Goal: Browse casually: Explore the website without a specific task or goal

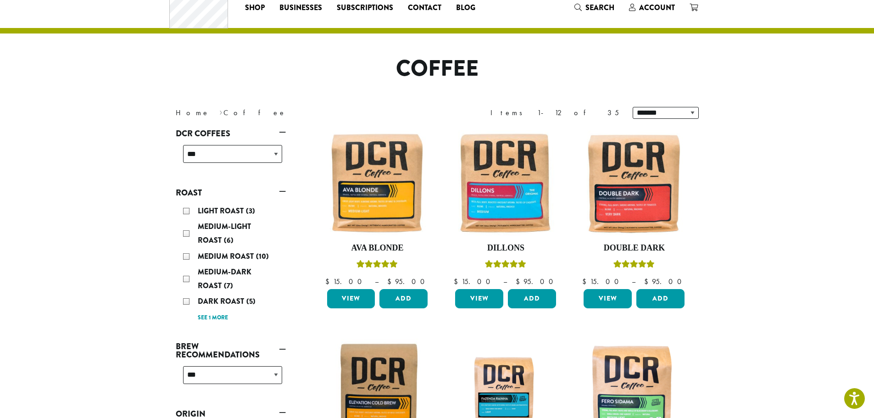
scroll to position [46, 0]
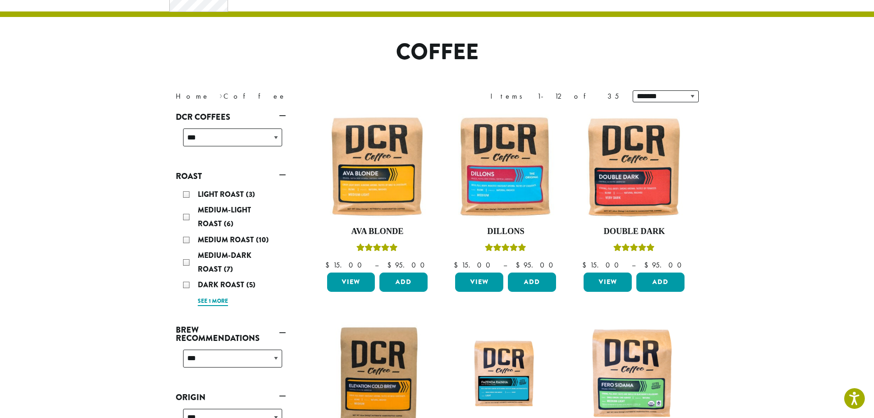
click at [212, 302] on link "See 1 more" at bounding box center [213, 301] width 30 height 9
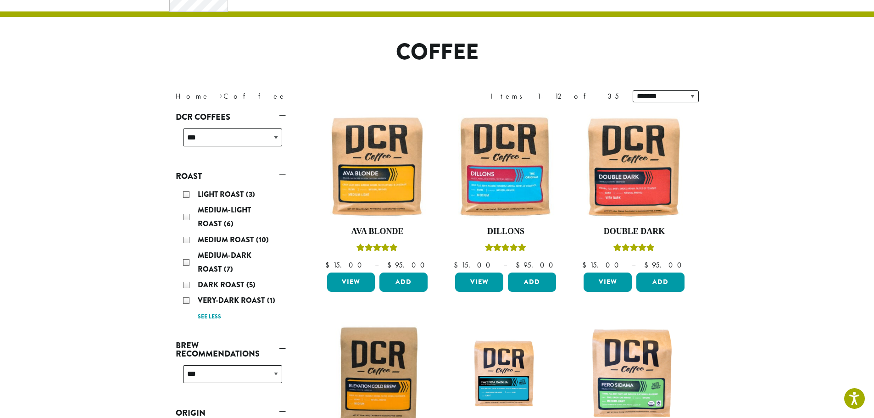
click at [188, 299] on div "Very-Dark Roast (1)" at bounding box center [232, 301] width 99 height 14
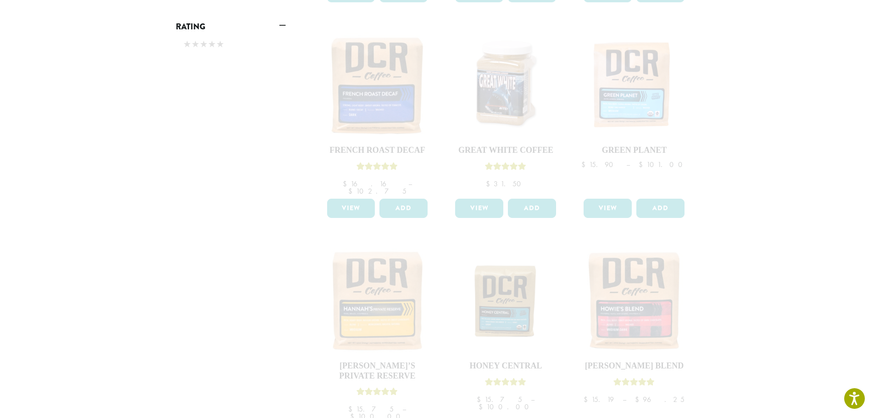
scroll to position [767, 0]
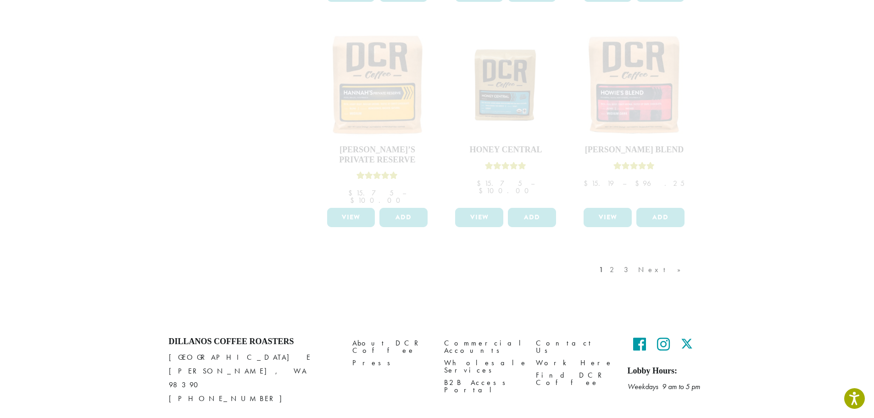
click at [651, 257] on div "1 2 3 Next »" at bounding box center [644, 278] width 95 height 43
click at [648, 257] on div "1 2 3 Next »" at bounding box center [644, 278] width 95 height 43
click at [649, 257] on div "1 2 3 Next »" at bounding box center [644, 278] width 95 height 43
click at [677, 257] on div "1 2 3 Next »" at bounding box center [644, 278] width 95 height 43
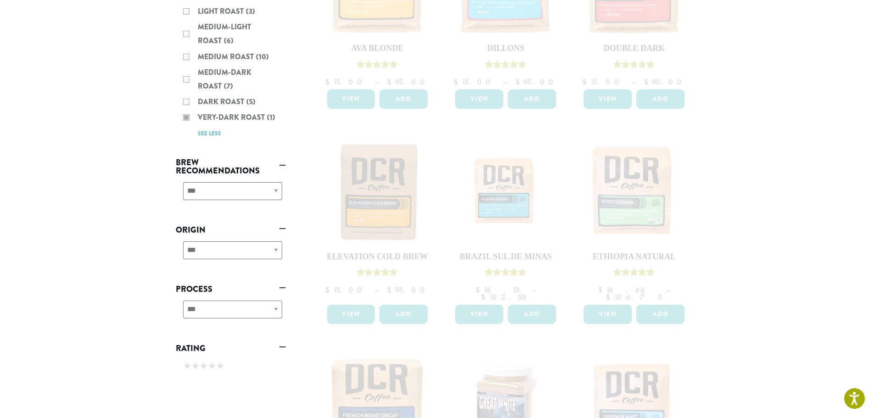
scroll to position [229, 0]
click at [233, 116] on div "Light Roast (3) Medium-Light Roast (6) Medium Roast (10) Medium-Dark Roast (7) …" at bounding box center [231, 71] width 110 height 143
click at [210, 134] on div "Light Roast (3) Medium-Light Roast (6) Medium Roast (10) Medium-Dark Roast (7) …" at bounding box center [231, 71] width 110 height 143
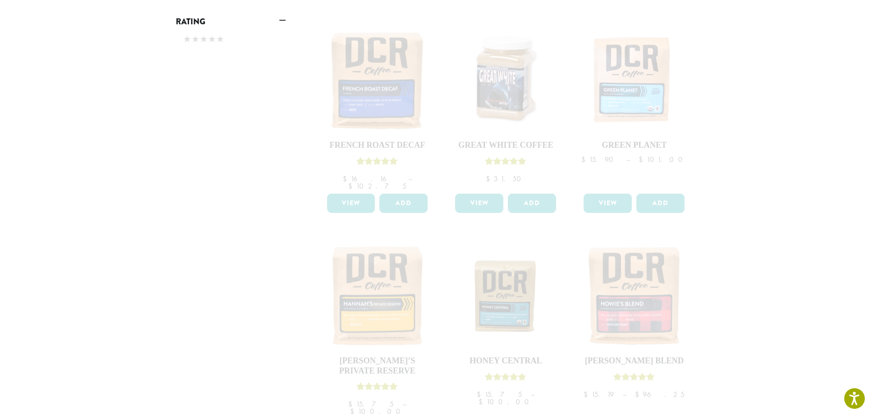
scroll to position [688, 0]
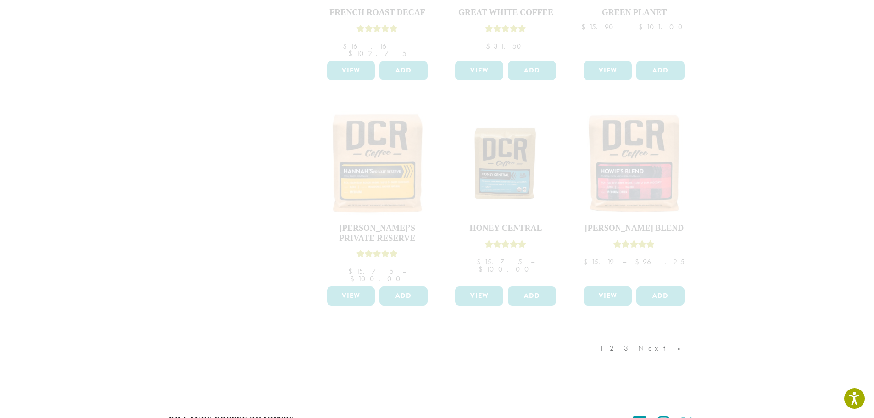
click at [649, 336] on div "1 2 3 Next »" at bounding box center [644, 357] width 95 height 43
click at [679, 336] on div "1 2 3 Next »" at bounding box center [644, 357] width 95 height 43
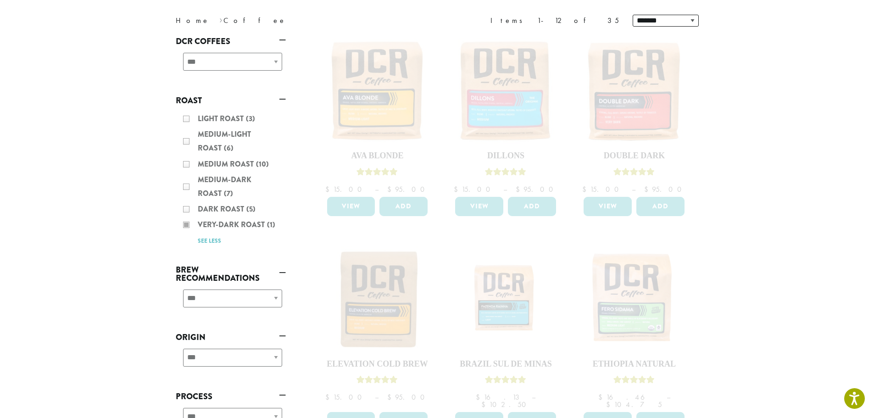
scroll to position [92, 0]
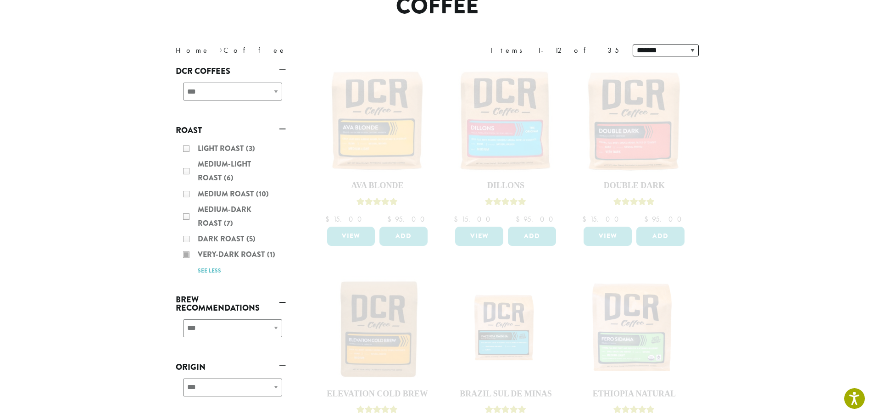
click at [186, 256] on div "Light Roast (3) Medium-Light Roast (6) Medium Roast (10) Medium-Dark Roast (7) …" at bounding box center [231, 209] width 110 height 143
click at [235, 259] on div "Light Roast (3) Medium-Light Roast (6) Medium Roast (10) Medium-Dark Roast (7) …" at bounding box center [231, 209] width 110 height 143
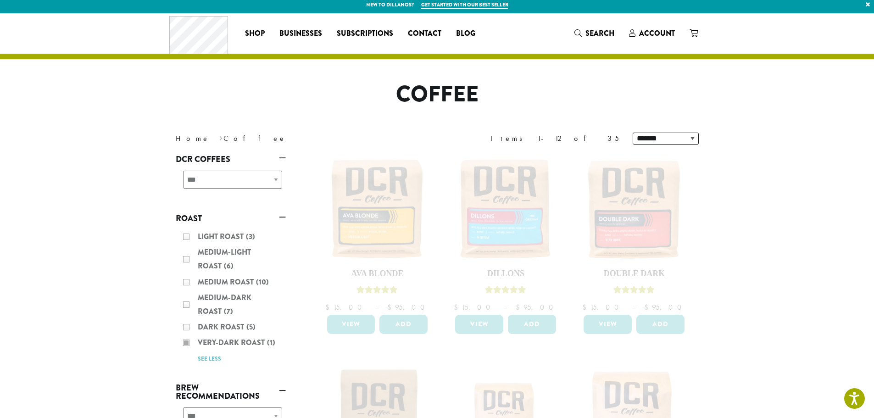
scroll to position [0, 0]
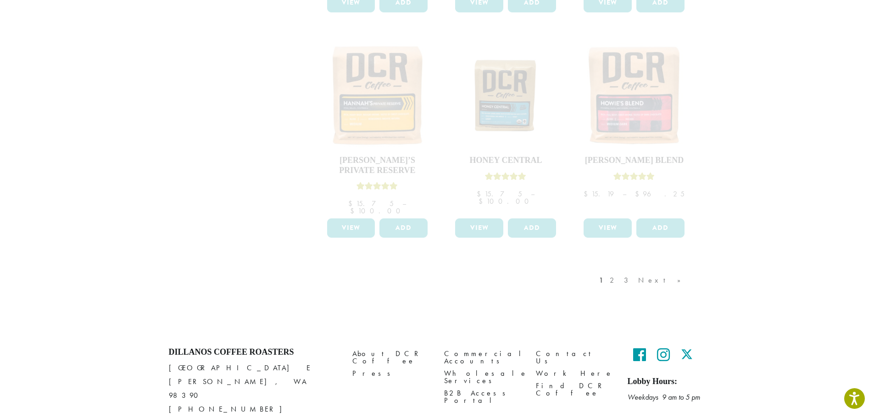
scroll to position [767, 0]
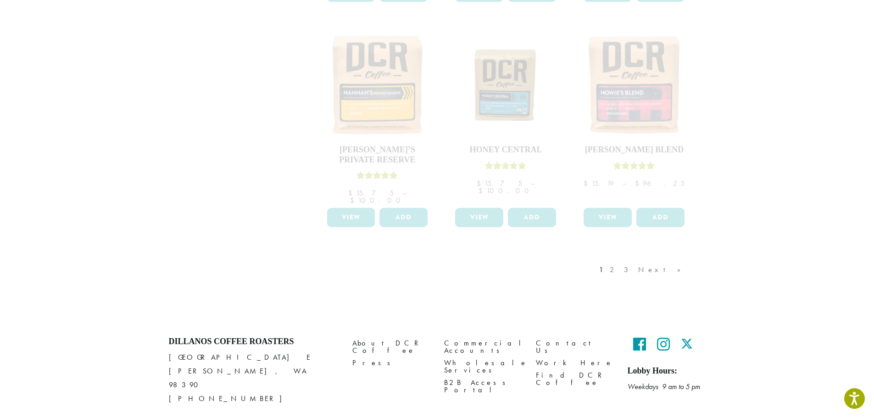
click at [663, 257] on div "1 2 3 Next »" at bounding box center [644, 278] width 95 height 43
click at [661, 257] on div "1 2 3 Next »" at bounding box center [644, 278] width 95 height 43
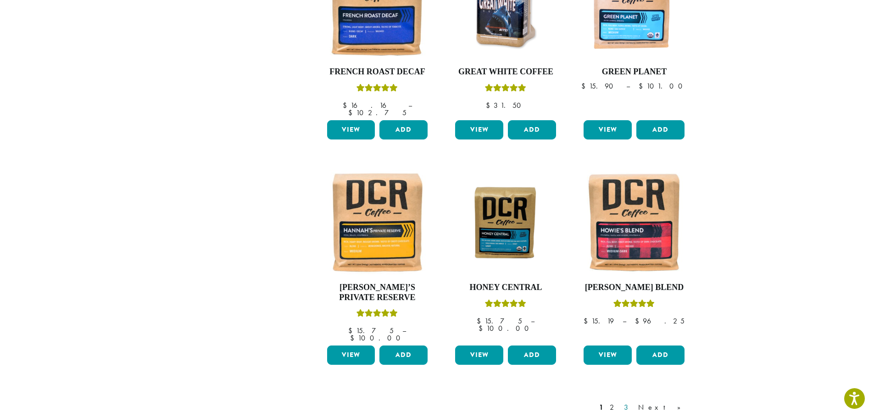
click at [634, 402] on link "3" at bounding box center [627, 407] width 11 height 11
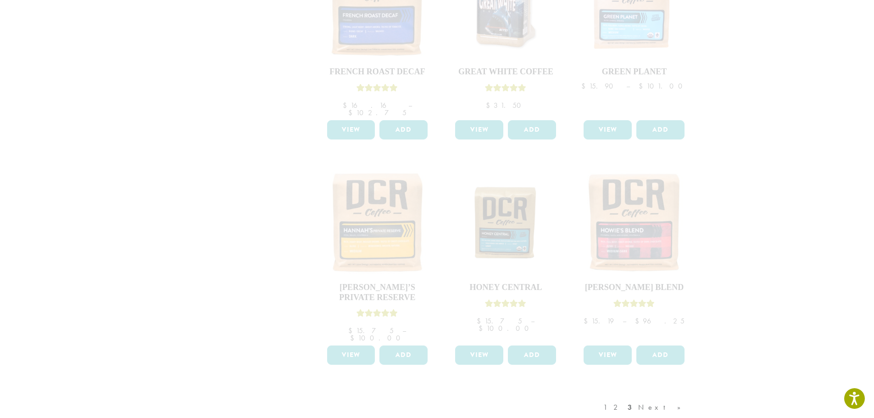
click at [661, 395] on div "1 2 3 Next »" at bounding box center [647, 416] width 90 height 43
click at [650, 395] on div "1 2 3 Next »" at bounding box center [647, 416] width 90 height 43
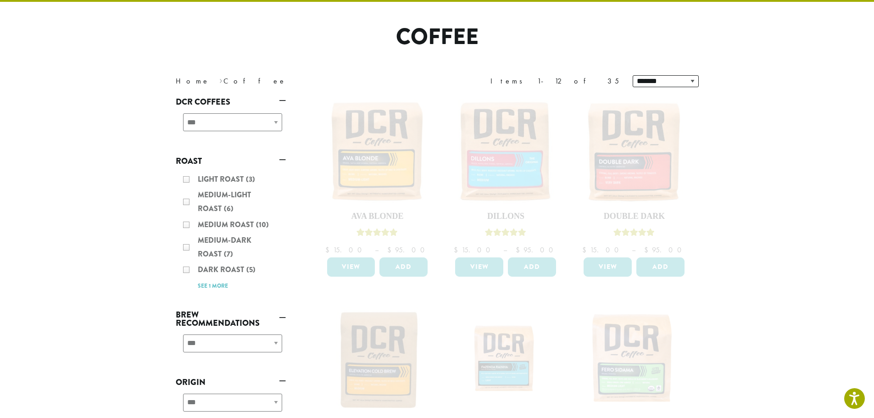
scroll to position [33, 0]
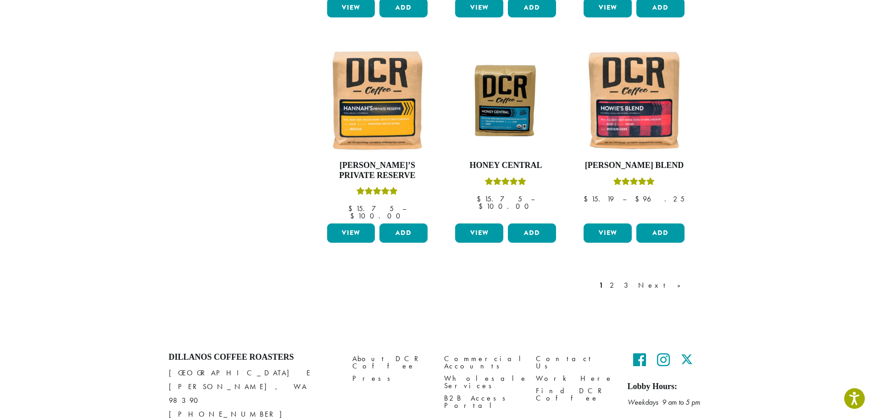
scroll to position [767, 0]
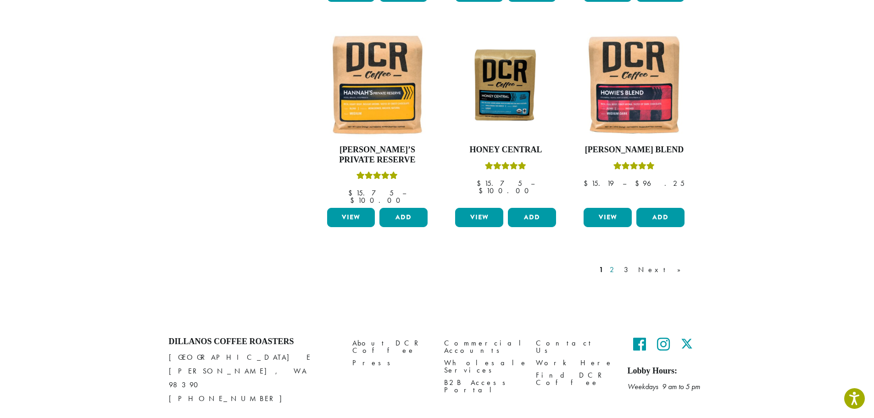
click at [619, 264] on link "2" at bounding box center [613, 269] width 11 height 11
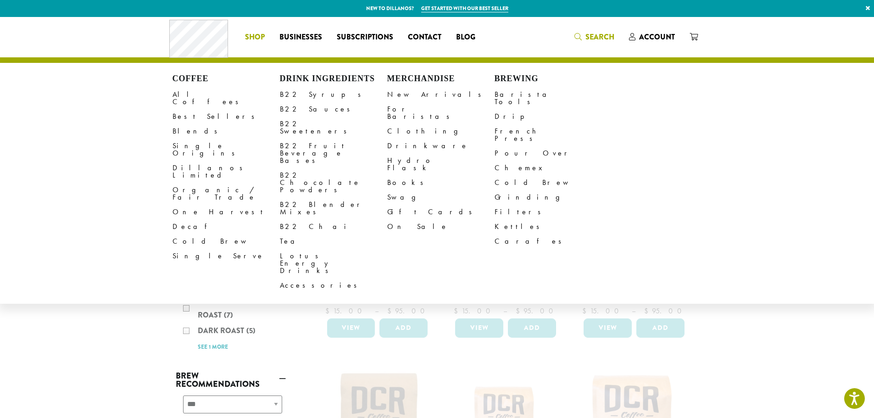
click at [608, 37] on div "Coffee All Coffees Best Sellers Blends Single Origins Dillanos Limited Organic …" at bounding box center [437, 37] width 536 height 38
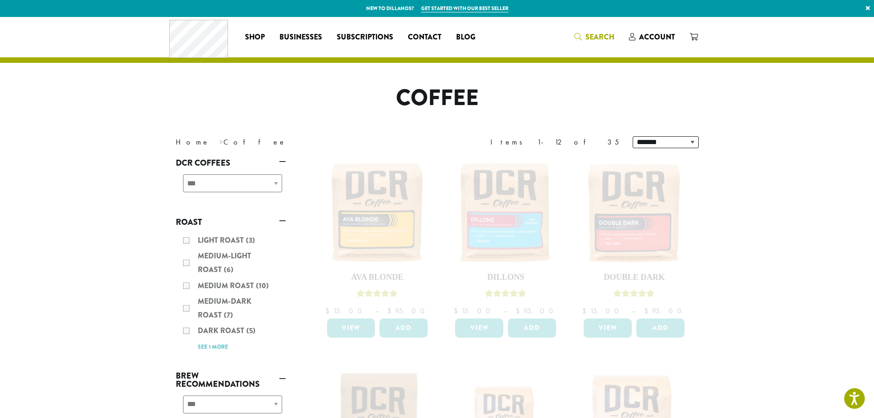
click at [588, 37] on span "Search" at bounding box center [600, 37] width 29 height 11
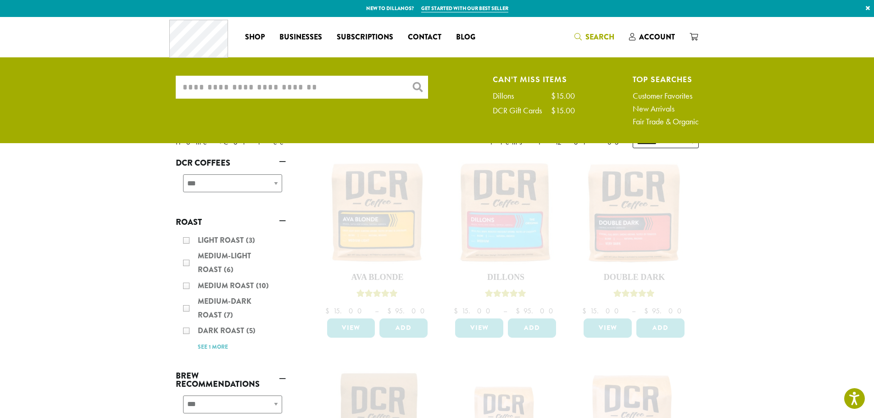
click at [291, 83] on input "What are you searching for?" at bounding box center [302, 87] width 252 height 23
type input "*******"
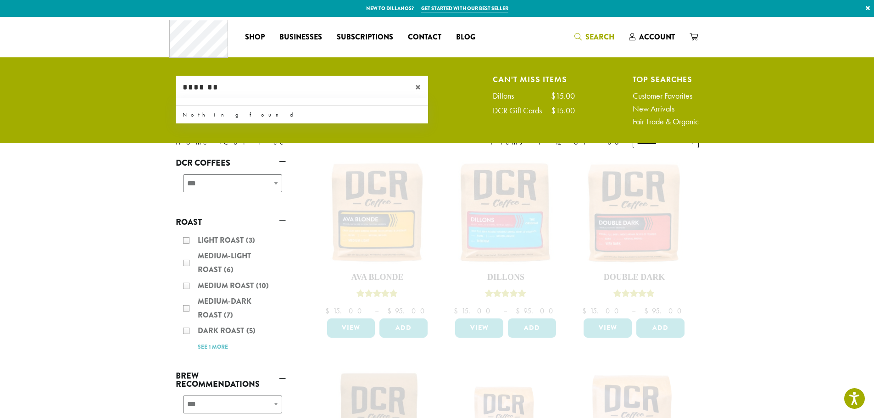
drag, startPoint x: 224, startPoint y: 85, endPoint x: 170, endPoint y: 84, distance: 54.2
click at [170, 84] on div "What are you searching for? ******* × Can't Miss Items Dillons $15.00 DCR Gift …" at bounding box center [437, 103] width 537 height 55
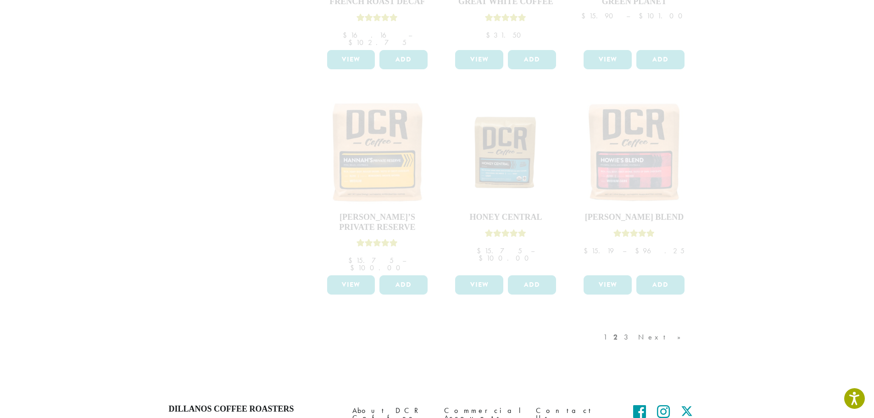
scroll to position [767, 0]
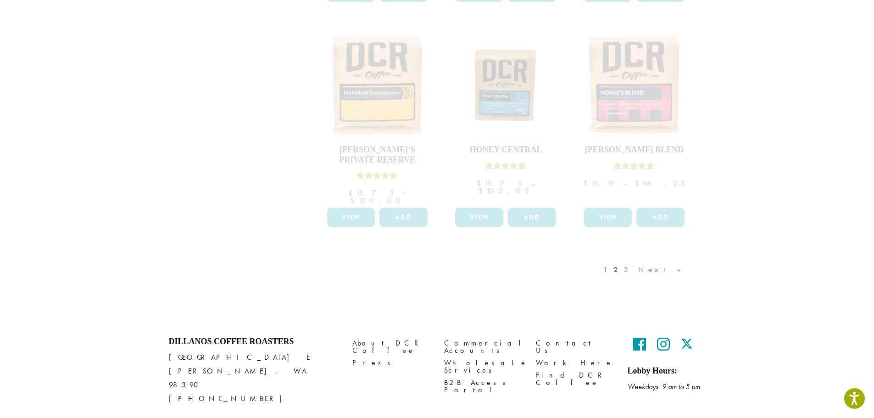
click at [664, 257] on div "1 2 3 Next »" at bounding box center [647, 278] width 90 height 43
click at [661, 257] on div "1 2 3 Next »" at bounding box center [647, 278] width 90 height 43
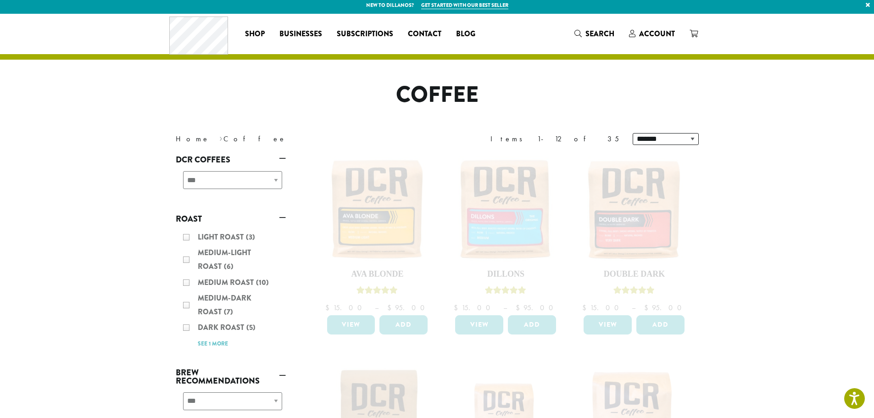
scroll to position [0, 0]
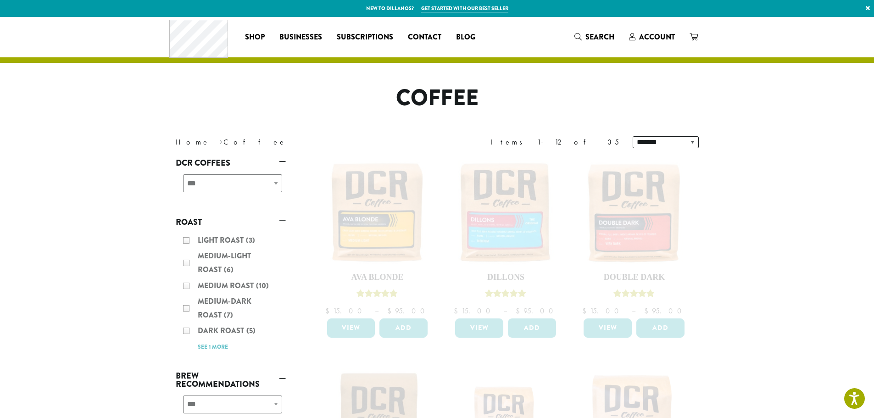
click at [186, 332] on div "Light Roast (3) Medium-Light Roast (6) Medium Roast (10) Medium-Dark Roast (7) …" at bounding box center [231, 293] width 110 height 127
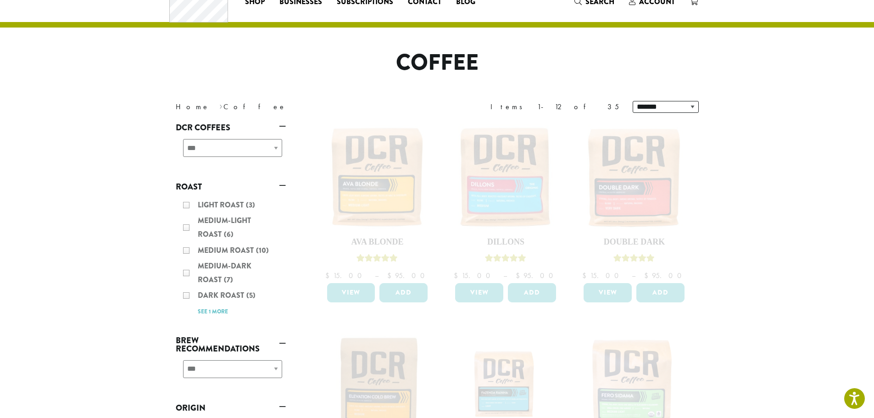
scroll to position [46, 0]
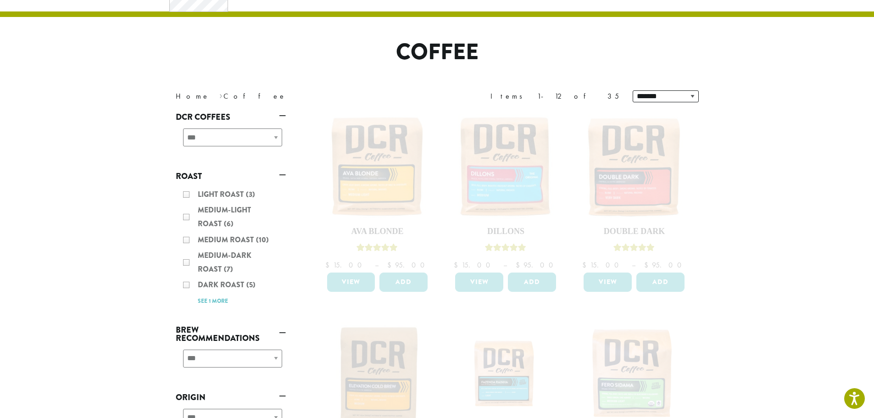
click at [186, 287] on div "Light Roast (3) Medium-Light Roast (6) Medium Roast (10) Medium-Dark Roast (7) …" at bounding box center [231, 247] width 110 height 127
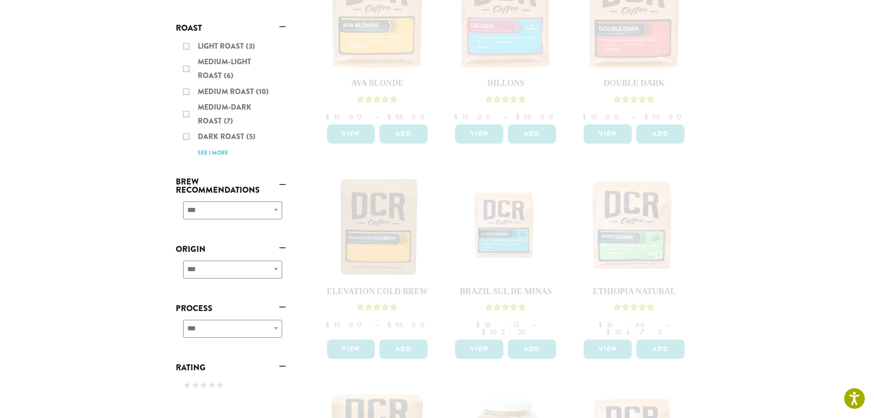
scroll to position [229, 0]
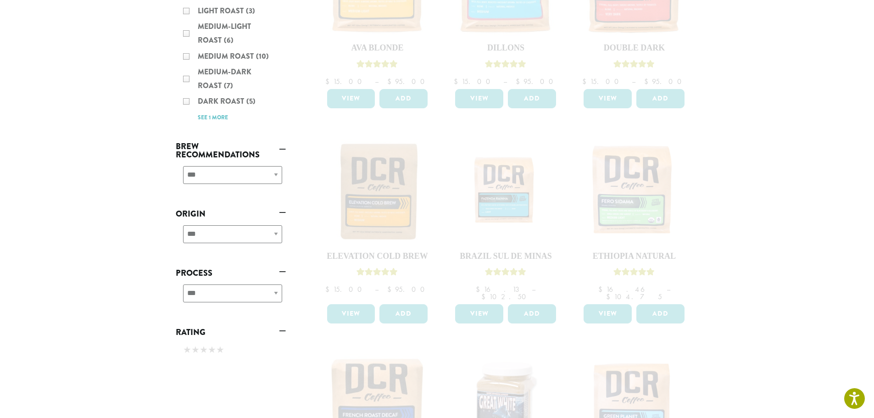
click at [228, 101] on div "Light Roast (3) Medium-Light Roast (6) Medium Roast (10) Medium-Dark Roast (7) …" at bounding box center [231, 63] width 110 height 127
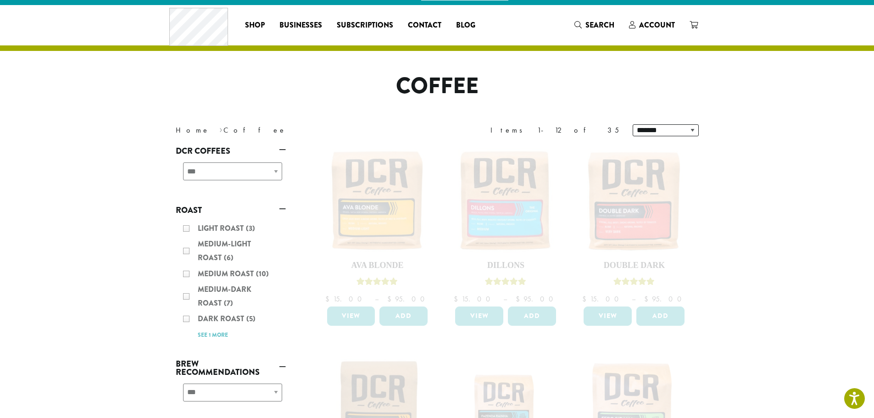
scroll to position [0, 0]
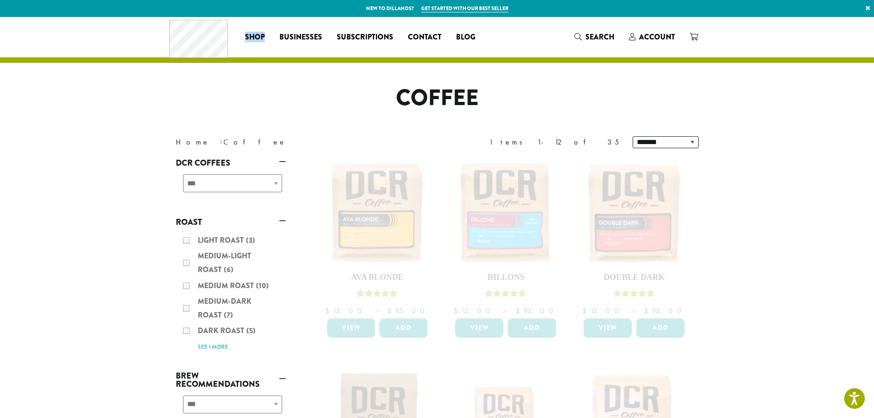
click at [262, 28] on div "Coffee All Coffees Best Sellers Blends Single Origins Dillanos Limited Organic …" at bounding box center [326, 37] width 314 height 38
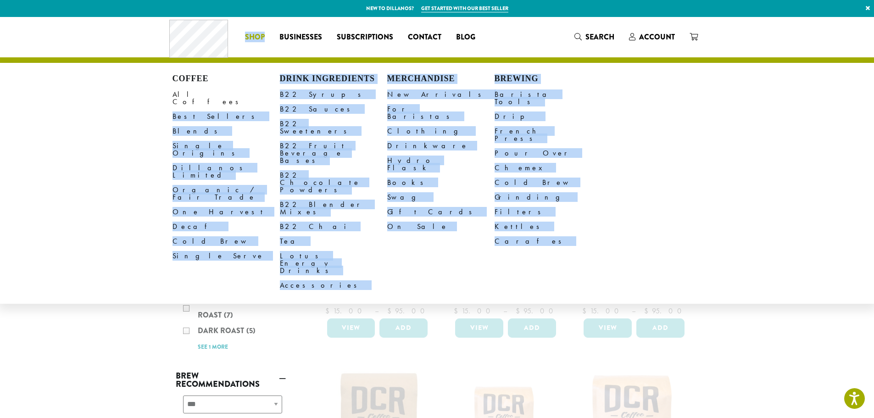
click at [251, 37] on li "Coffee All Coffees Best Sellers Blends Single Origins Dillanos Limited Organic …" at bounding box center [255, 37] width 34 height 15
click at [252, 183] on link "Organic / Fair Trade" at bounding box center [226, 194] width 107 height 22
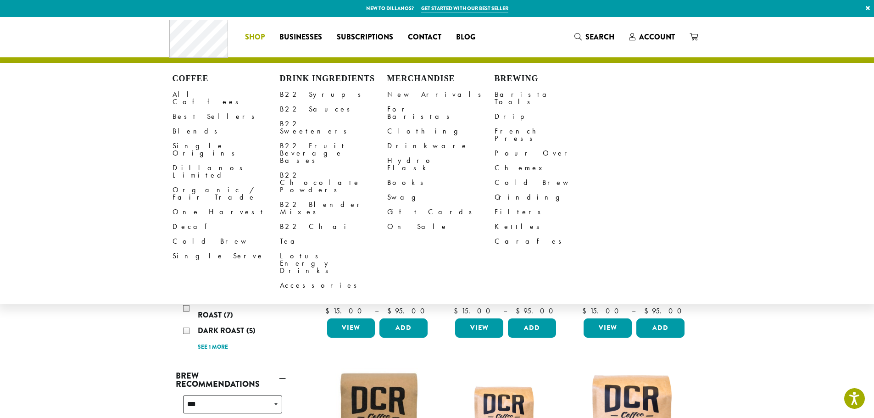
click at [255, 41] on li "Coffee All Coffees Best Sellers Blends Single Origins Dillanos Limited Organic …" at bounding box center [255, 37] width 34 height 15
click at [306, 249] on link "Lotus Energy Drinks" at bounding box center [333, 263] width 107 height 29
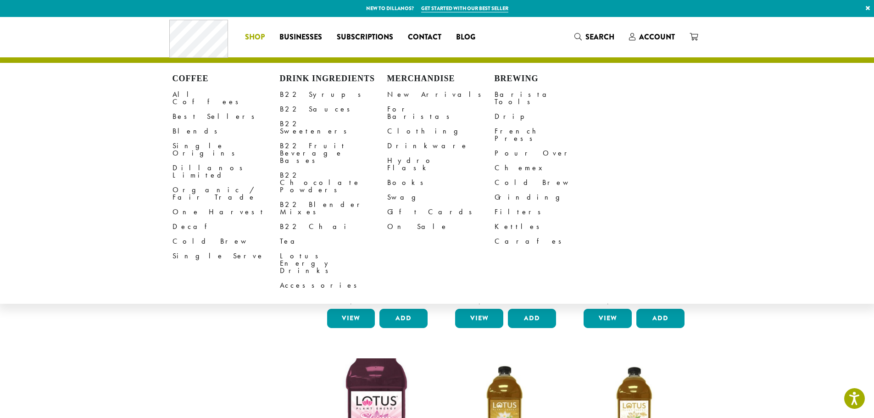
click at [258, 39] on span "Shop" at bounding box center [255, 37] width 20 height 11
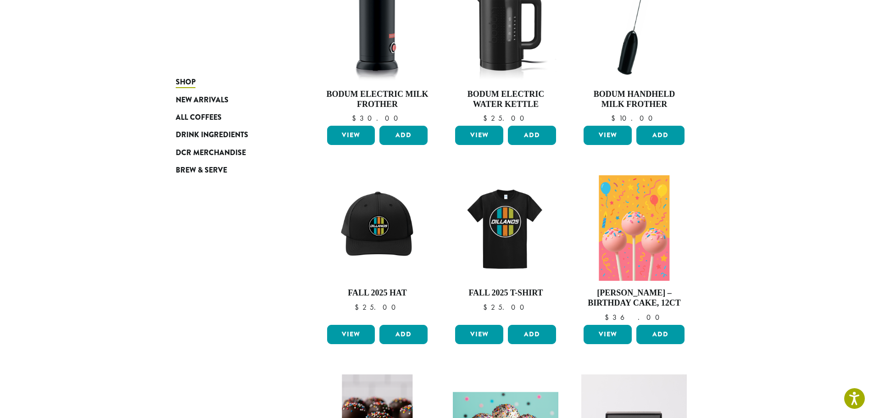
scroll to position [184, 0]
click at [635, 235] on img at bounding box center [634, 228] width 70 height 106
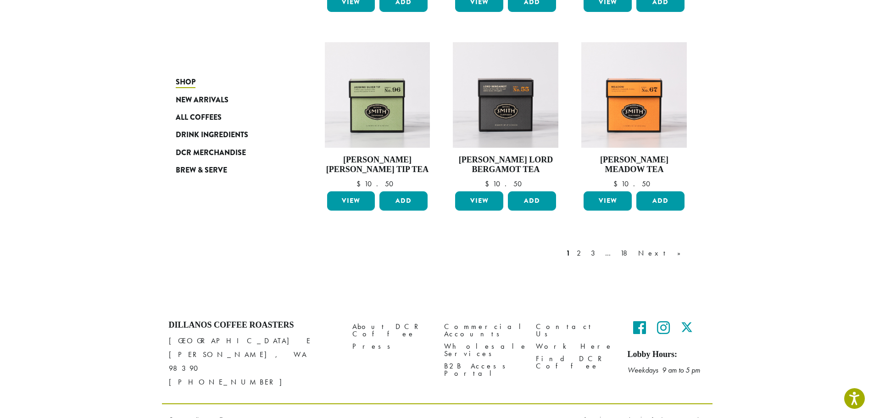
scroll to position [719, 0]
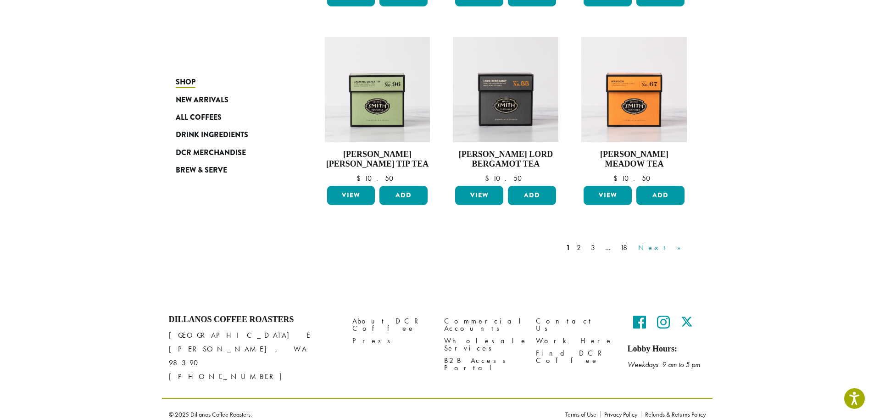
click at [675, 251] on link "Next »" at bounding box center [662, 247] width 53 height 11
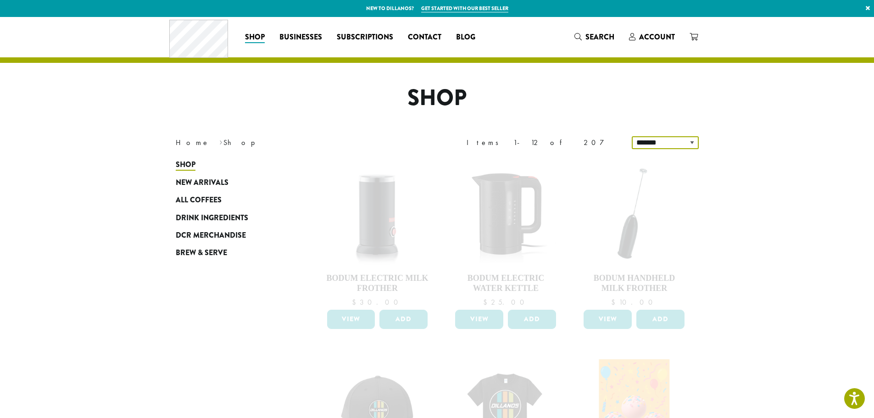
click at [679, 143] on select "**********" at bounding box center [665, 142] width 67 height 13
click at [683, 143] on select "**********" at bounding box center [665, 142] width 67 height 13
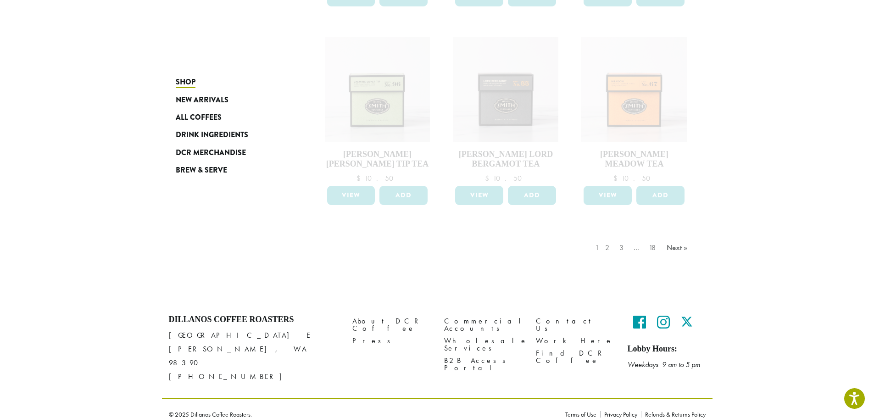
click at [671, 249] on div "1 2 3 … 18 Next »" at bounding box center [642, 256] width 99 height 43
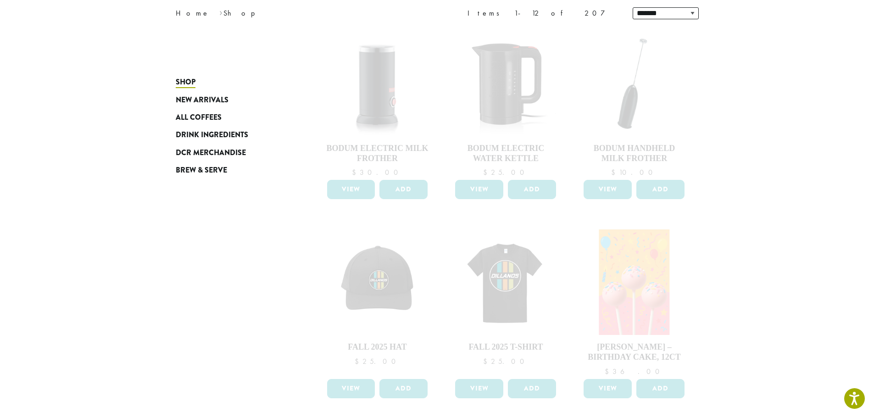
scroll to position [123, 0]
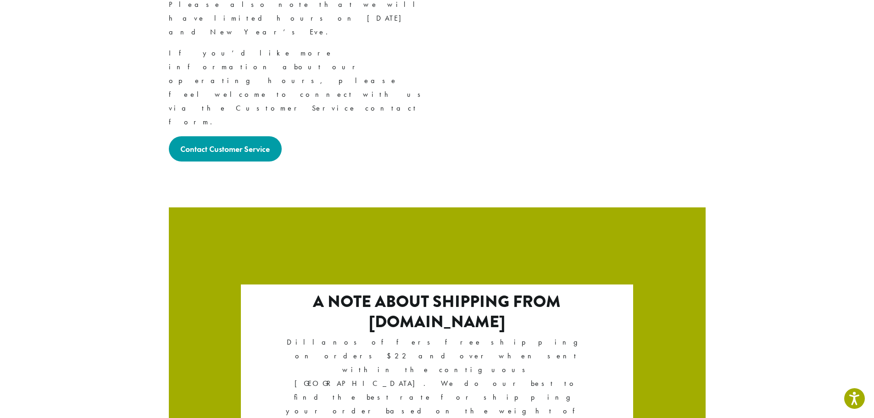
scroll to position [1522, 0]
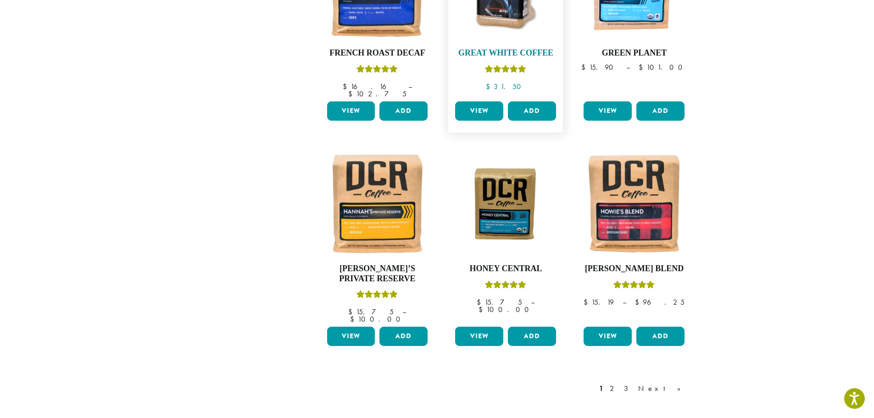
scroll to position [767, 0]
